Goal: Find contact information: Find contact information

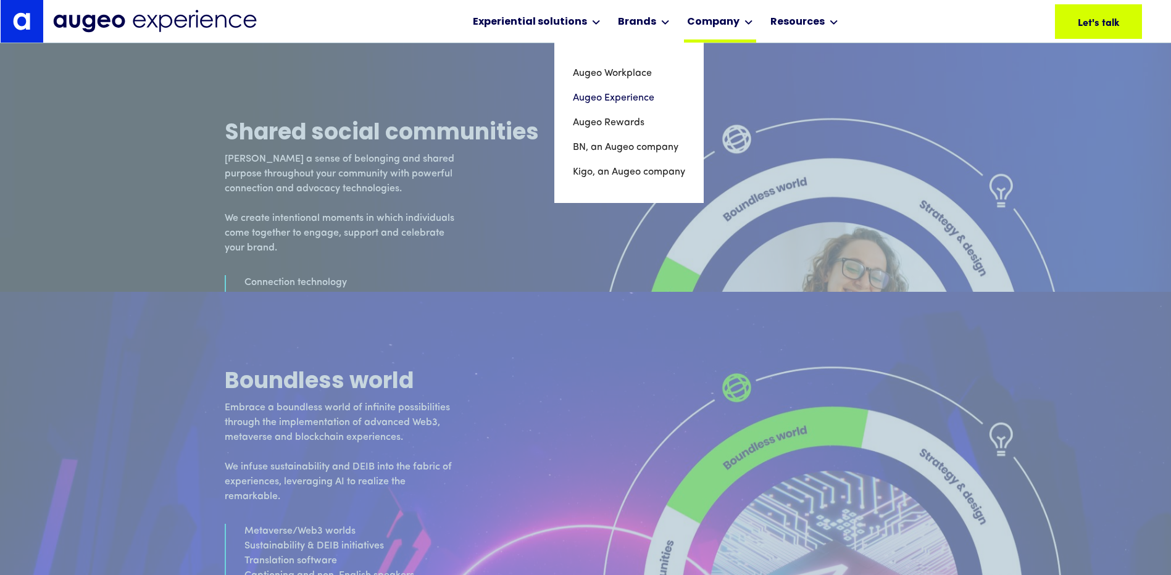
scroll to position [5350, 0]
click at [637, 95] on link "Augeo Experience" at bounding box center [629, 98] width 112 height 25
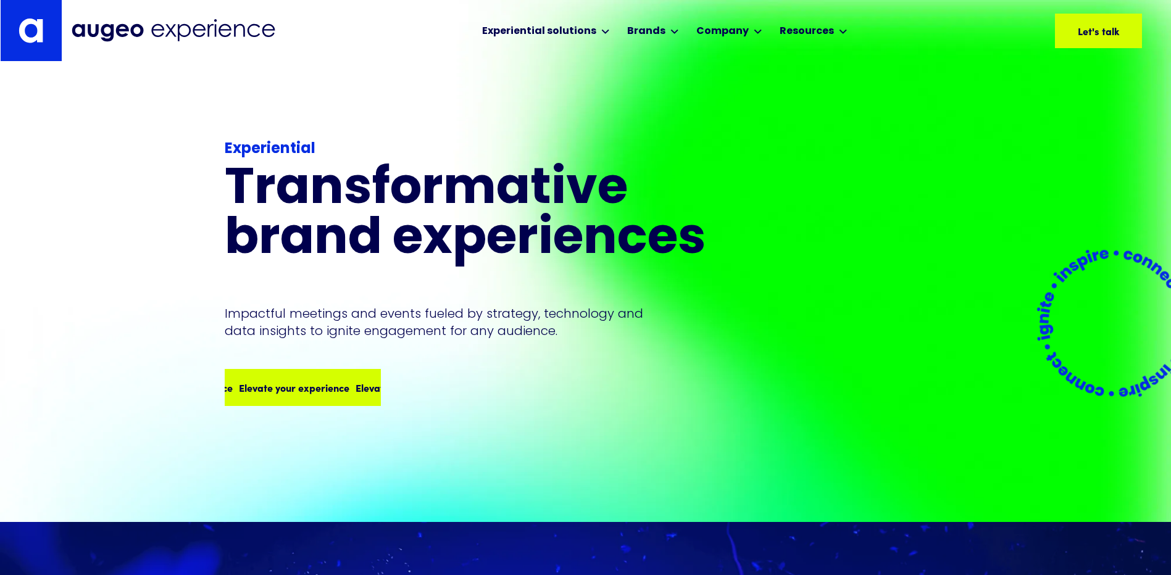
click at [333, 388] on div "Elevate your experience" at bounding box center [375, 387] width 110 height 15
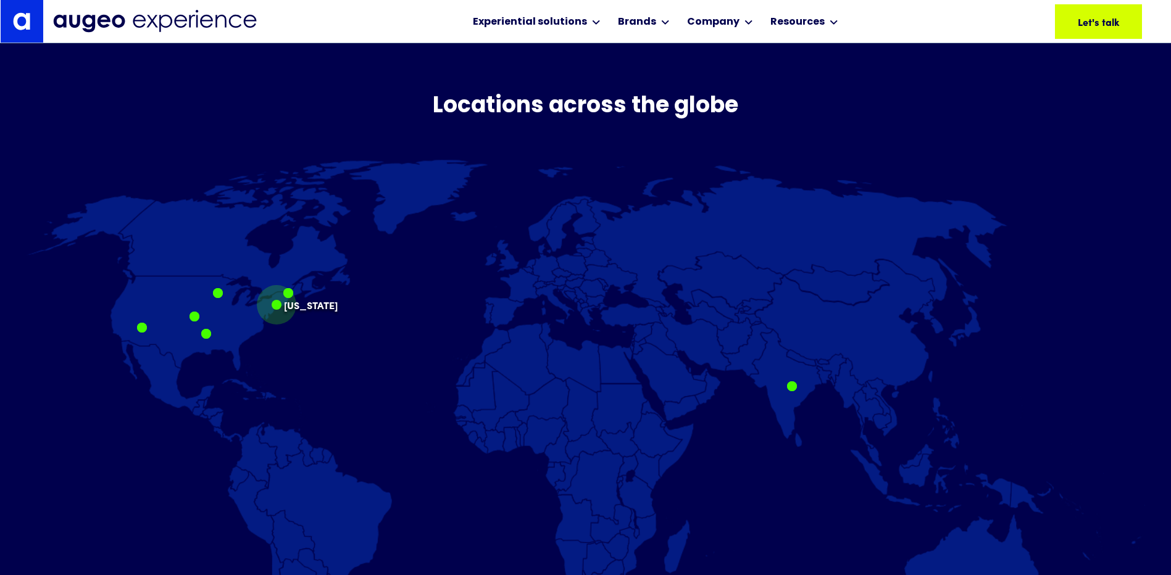
scroll to position [747, 0]
click at [93, 15] on img at bounding box center [155, 21] width 204 height 23
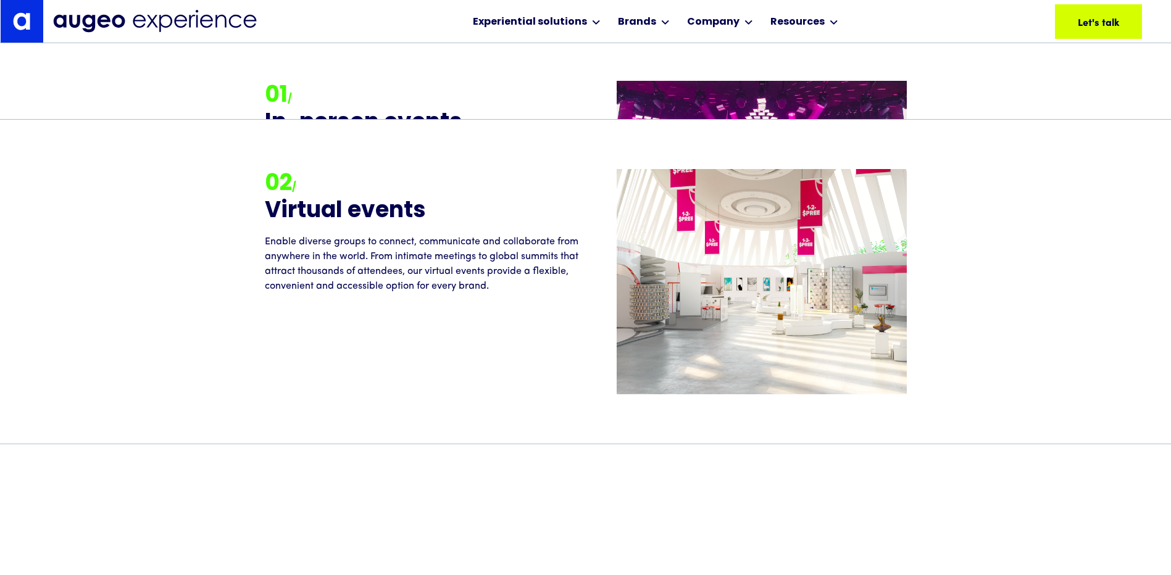
scroll to position [1680, 0]
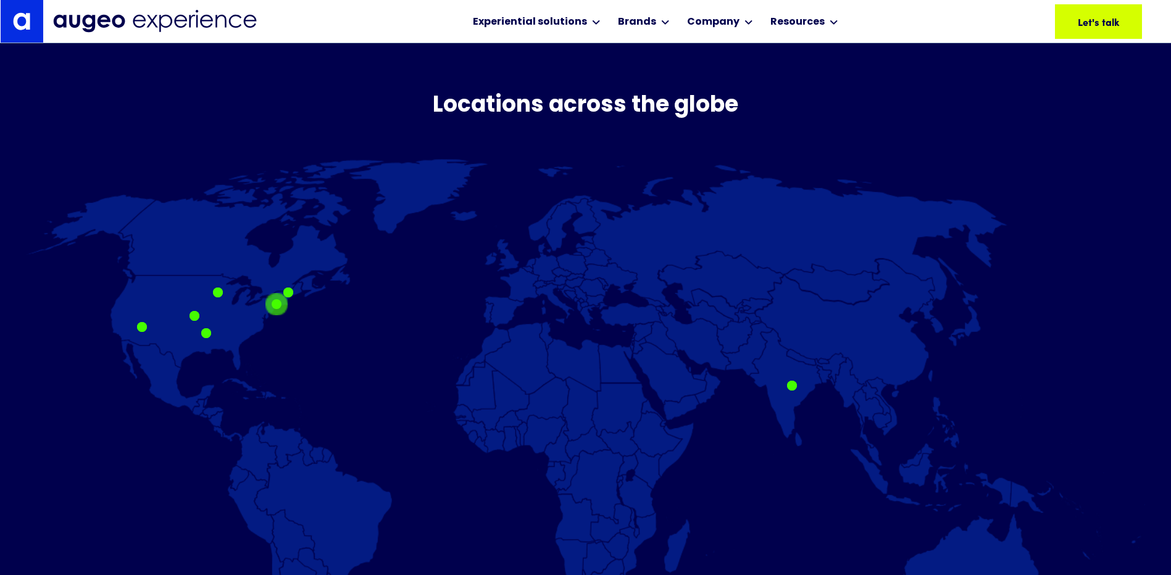
click at [278, 308] on div at bounding box center [277, 304] width 10 height 10
click at [318, 297] on img at bounding box center [585, 426] width 1119 height 534
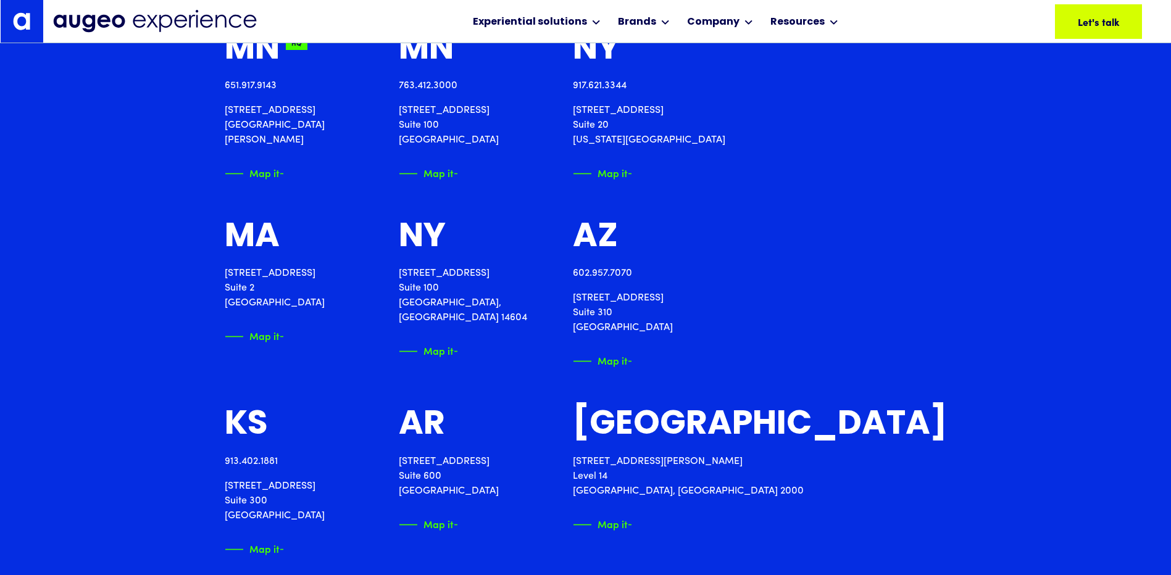
scroll to position [1617, 0]
drag, startPoint x: 784, startPoint y: 83, endPoint x: 737, endPoint y: 82, distance: 47.5
click at [725, 82] on div "917.621.3344" at bounding box center [649, 85] width 152 height 15
